Goal: Navigation & Orientation: Find specific page/section

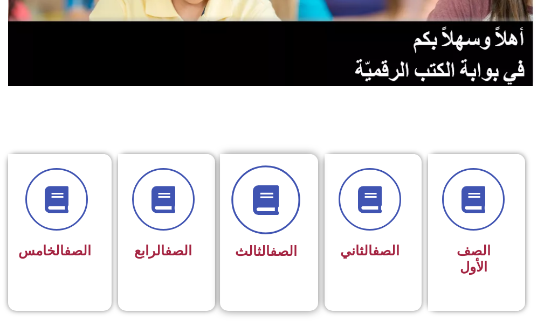
scroll to position [216, 0]
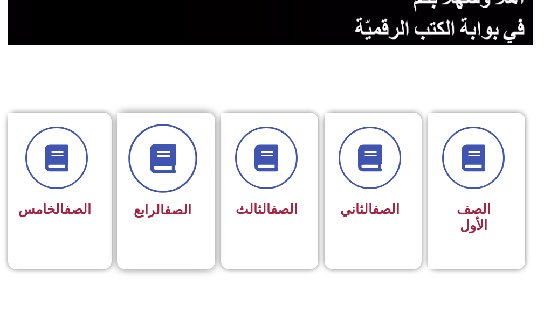
click at [170, 176] on span at bounding box center [162, 159] width 69 height 69
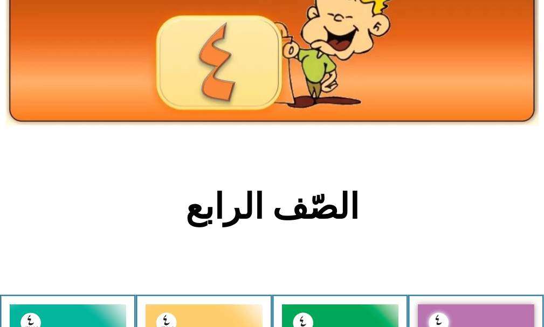
scroll to position [216, 0]
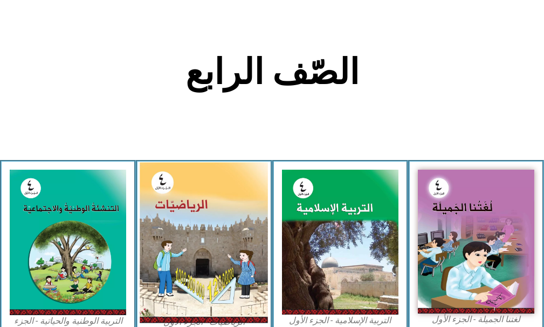
click at [188, 222] on img at bounding box center [204, 243] width 128 height 161
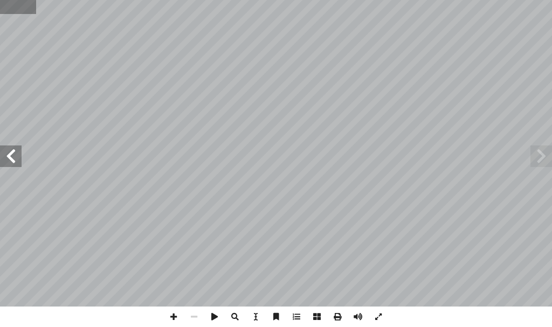
click at [23, 6] on input "text" at bounding box center [18, 7] width 36 height 14
type input "**"
click at [1, 154] on span at bounding box center [11, 157] width 22 height 22
click at [175, 313] on span at bounding box center [173, 317] width 20 height 20
click at [170, 319] on span at bounding box center [173, 317] width 20 height 20
